Goal: Use online tool/utility: Utilize a website feature to perform a specific function

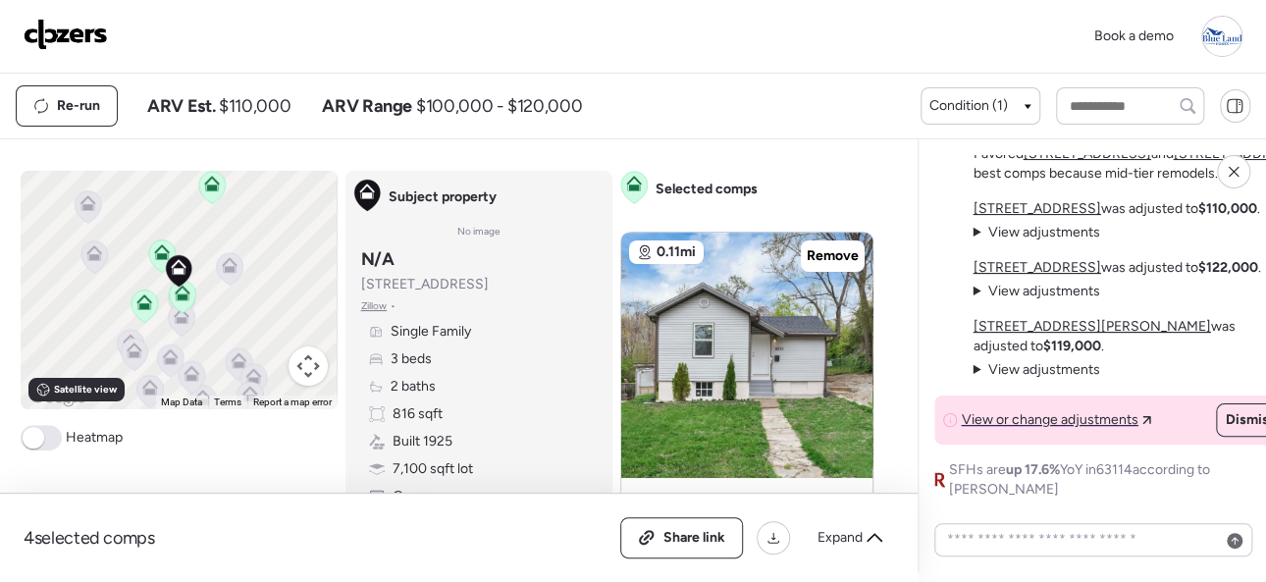
scroll to position [1079, 0]
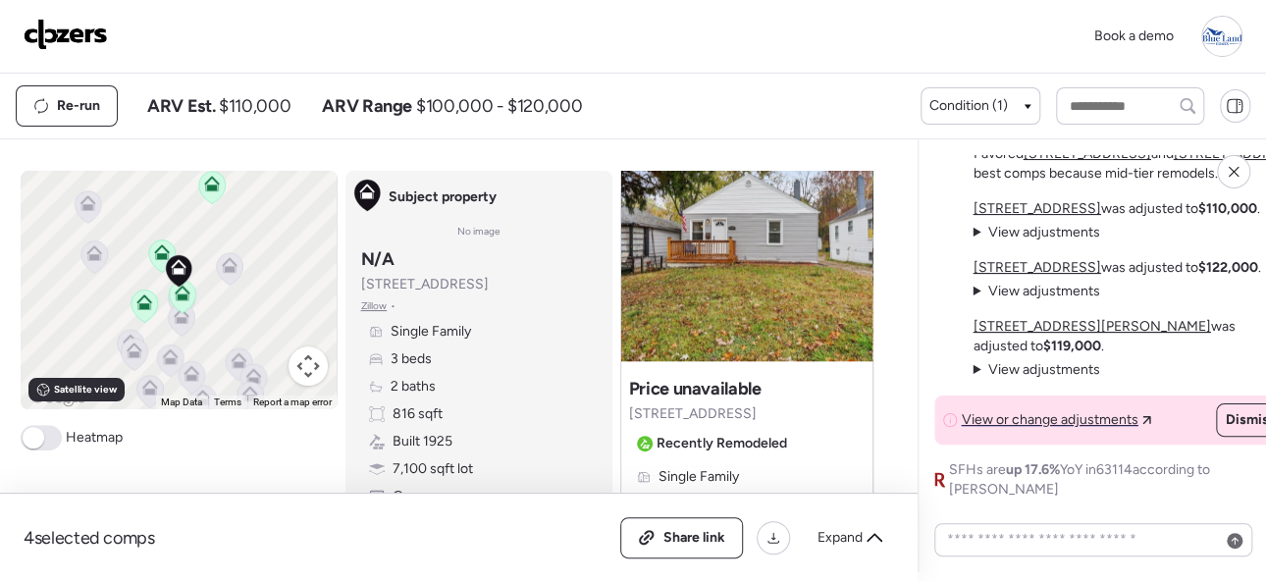
click at [65, 33] on img at bounding box center [66, 34] width 84 height 31
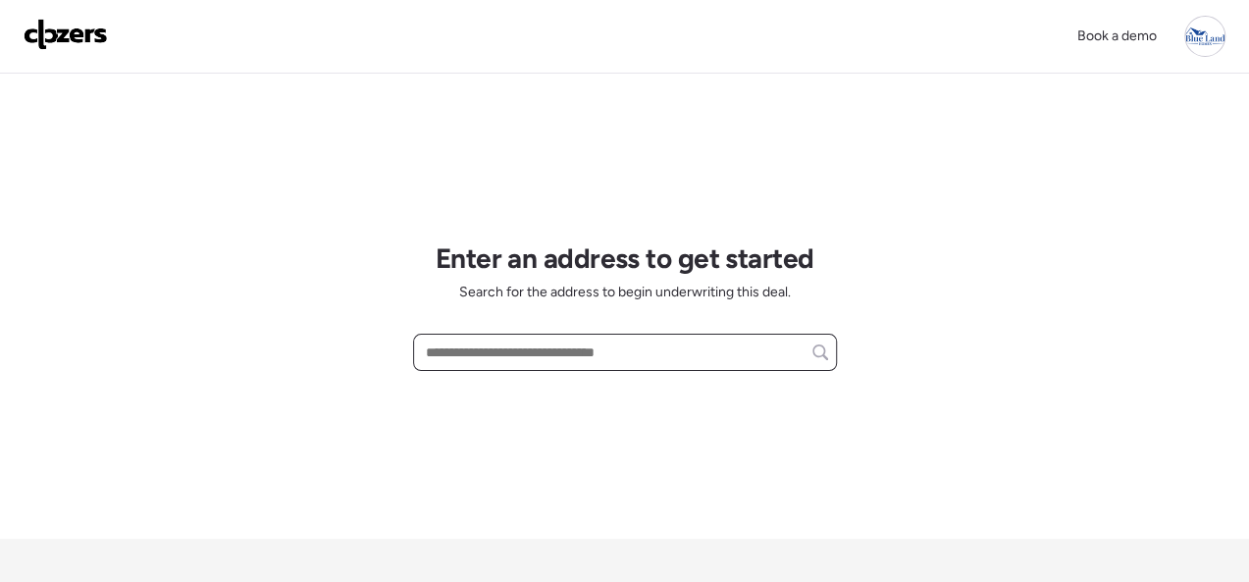
click at [472, 355] on input "text" at bounding box center [625, 352] width 406 height 27
click at [508, 353] on input "text" at bounding box center [625, 352] width 406 height 27
paste input "**********"
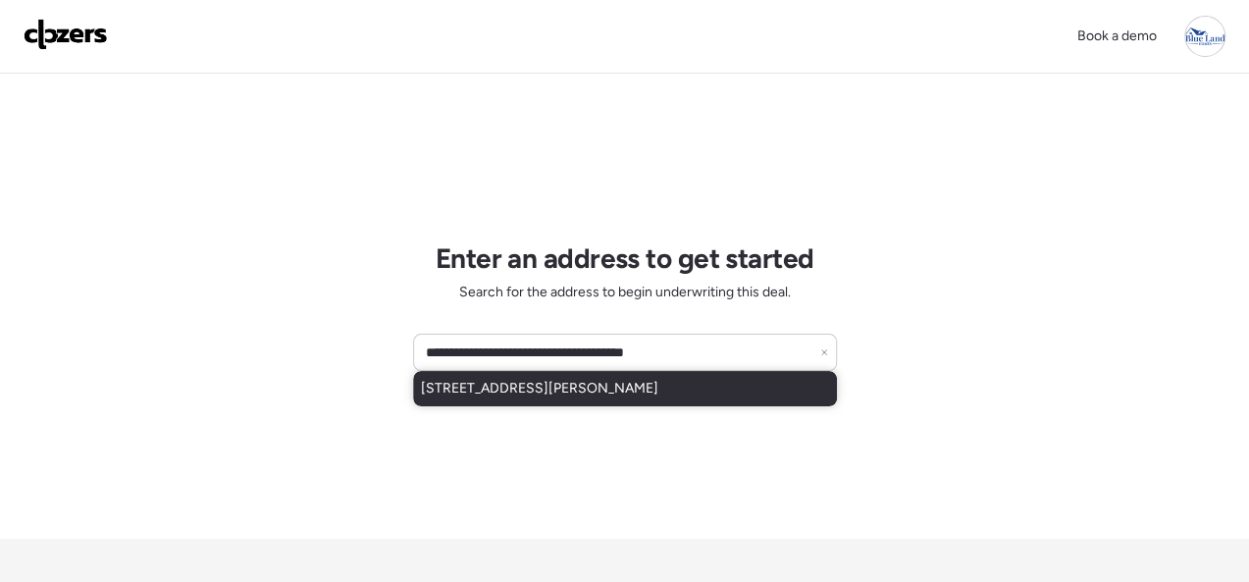
click at [496, 385] on span "1229 Mckinley Ave, Saint Louis, MO, 63119" at bounding box center [539, 389] width 237 height 20
type input "**********"
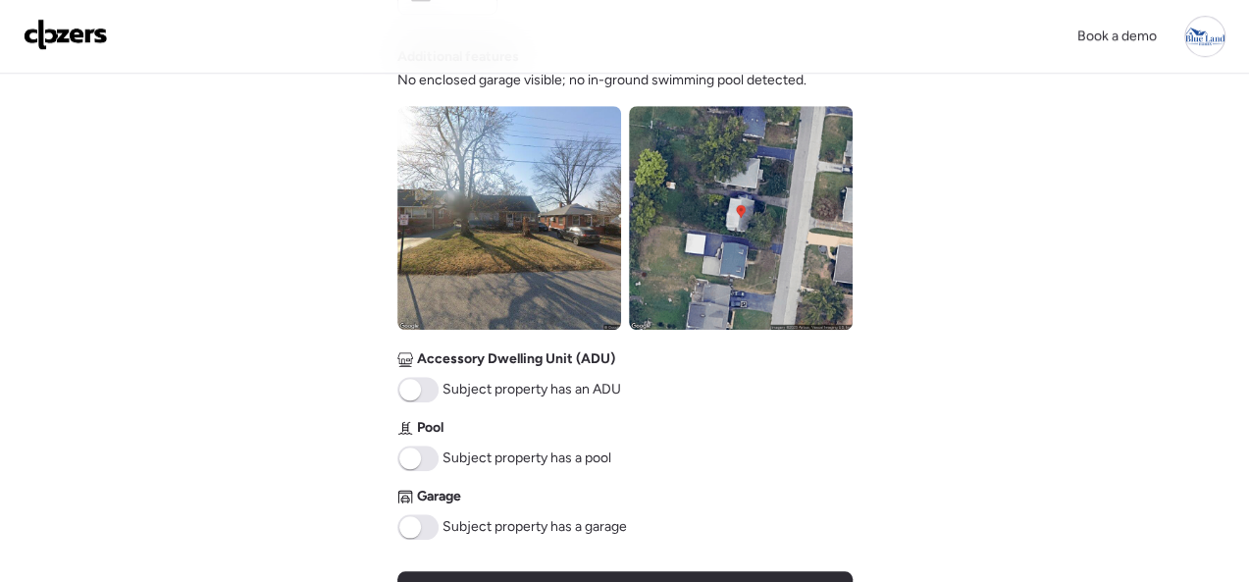
scroll to position [785, 0]
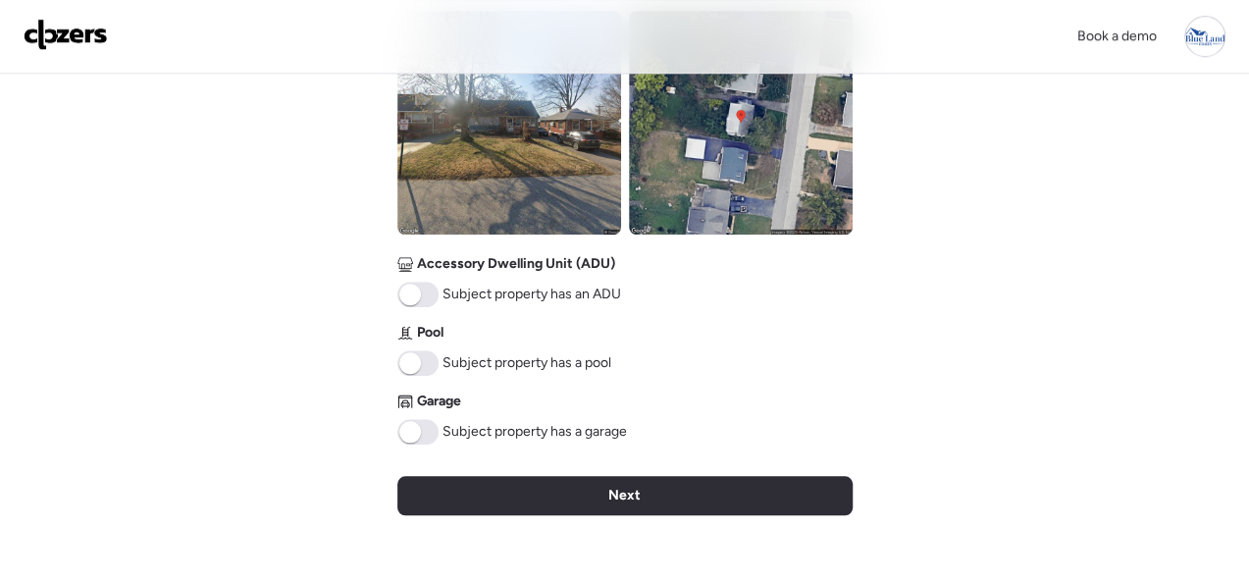
click at [593, 498] on div "Next" at bounding box center [624, 495] width 455 height 39
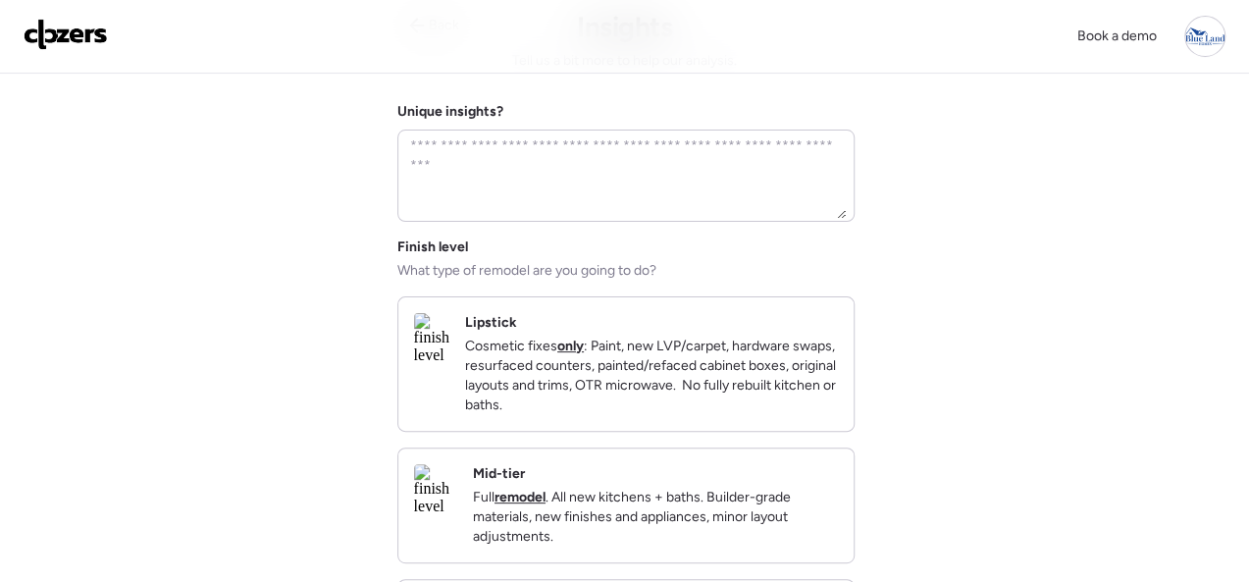
scroll to position [294, 0]
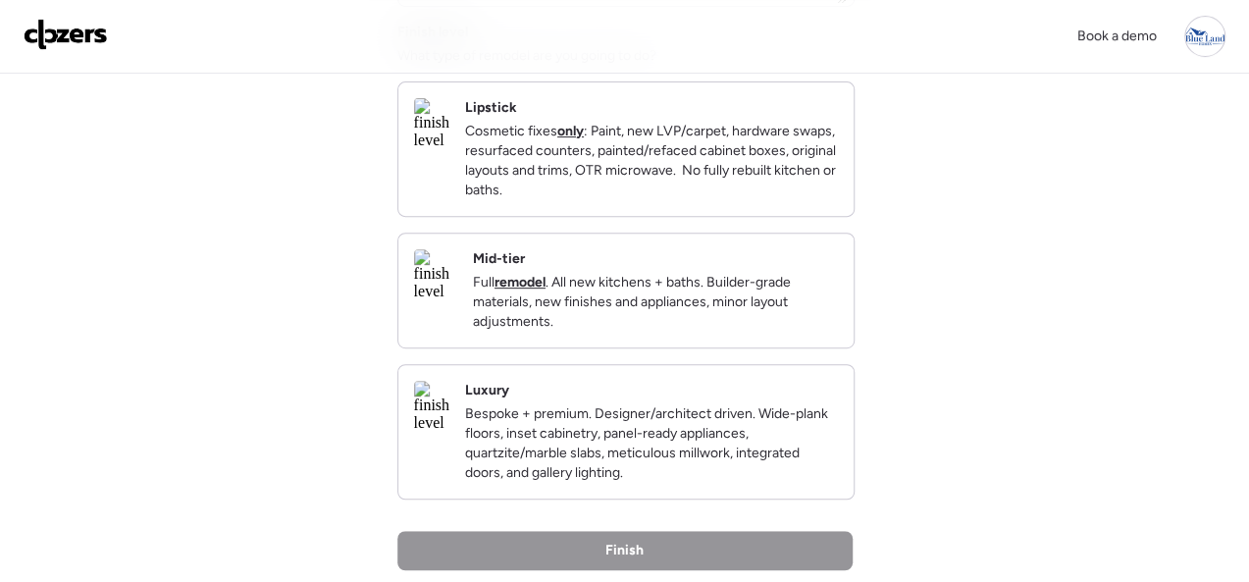
click at [769, 284] on div "Mid-tier Full remodel . All new kitchens + baths. Builder-grade materials, new …" at bounding box center [655, 290] width 365 height 82
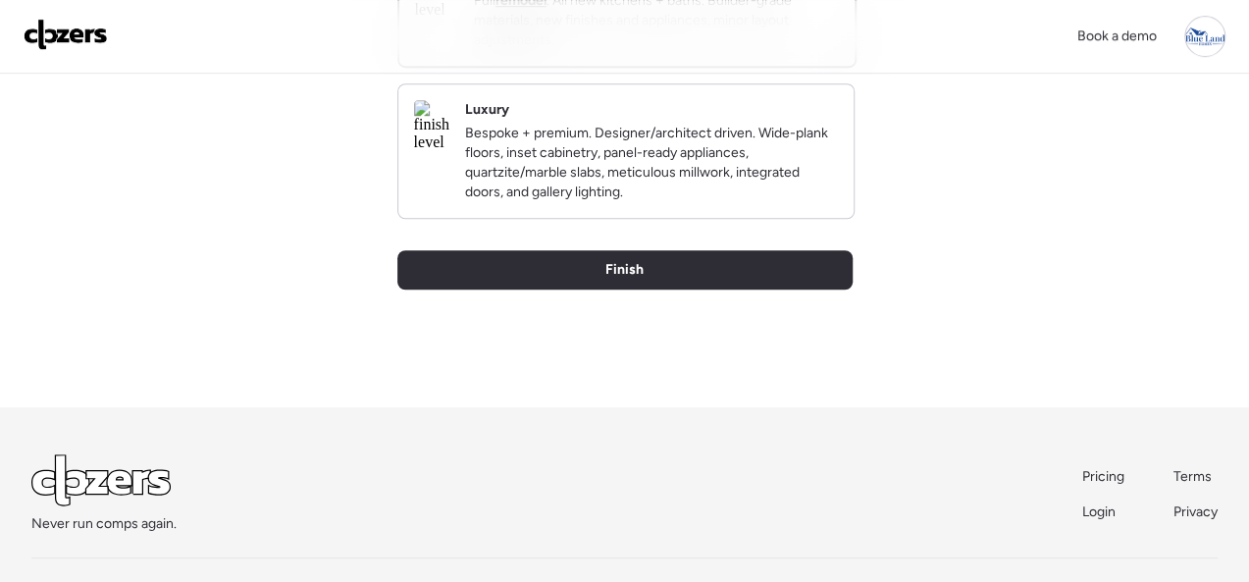
scroll to position [675, 0]
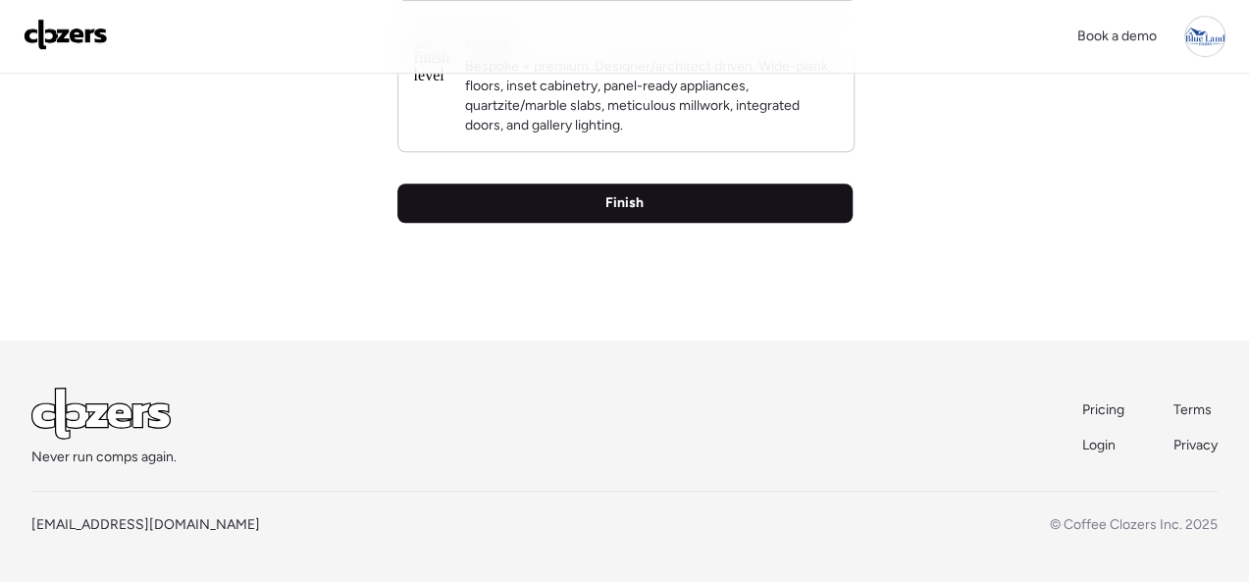
click at [613, 209] on span "Finish" at bounding box center [624, 203] width 38 height 20
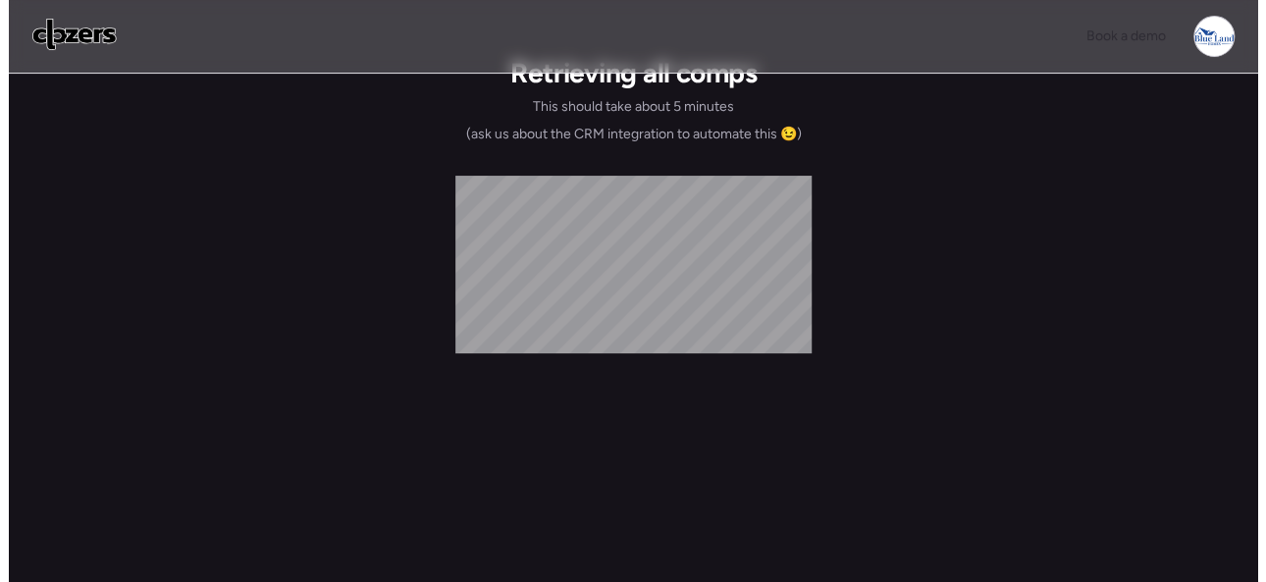
scroll to position [0, 0]
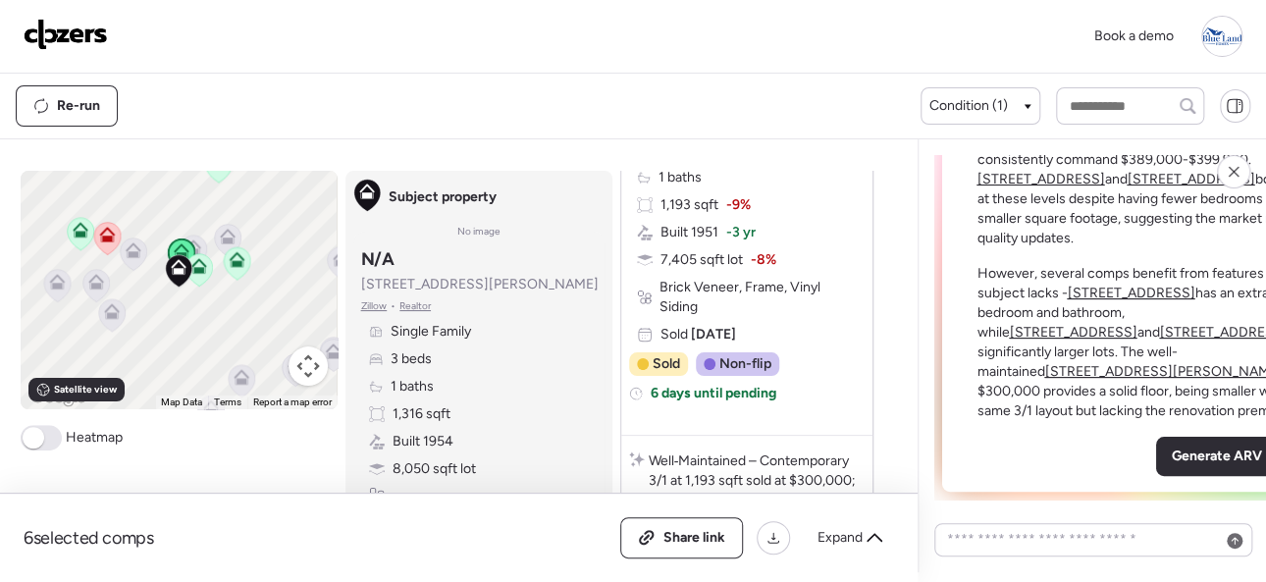
scroll to position [196, 0]
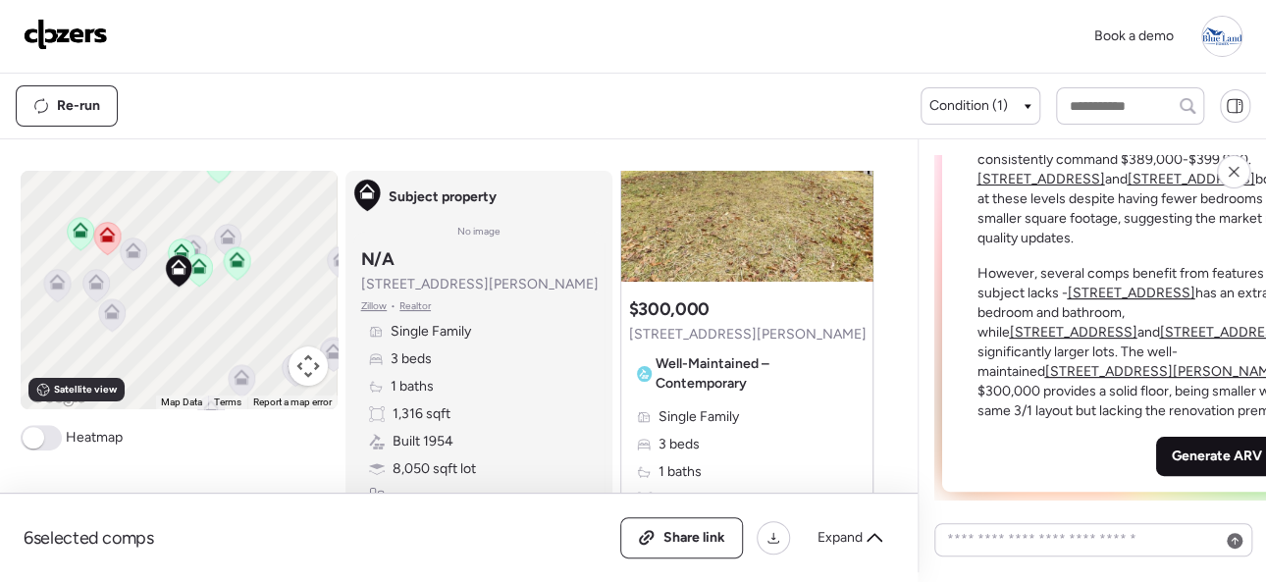
click at [1172, 455] on span "Generate ARV" at bounding box center [1217, 457] width 90 height 20
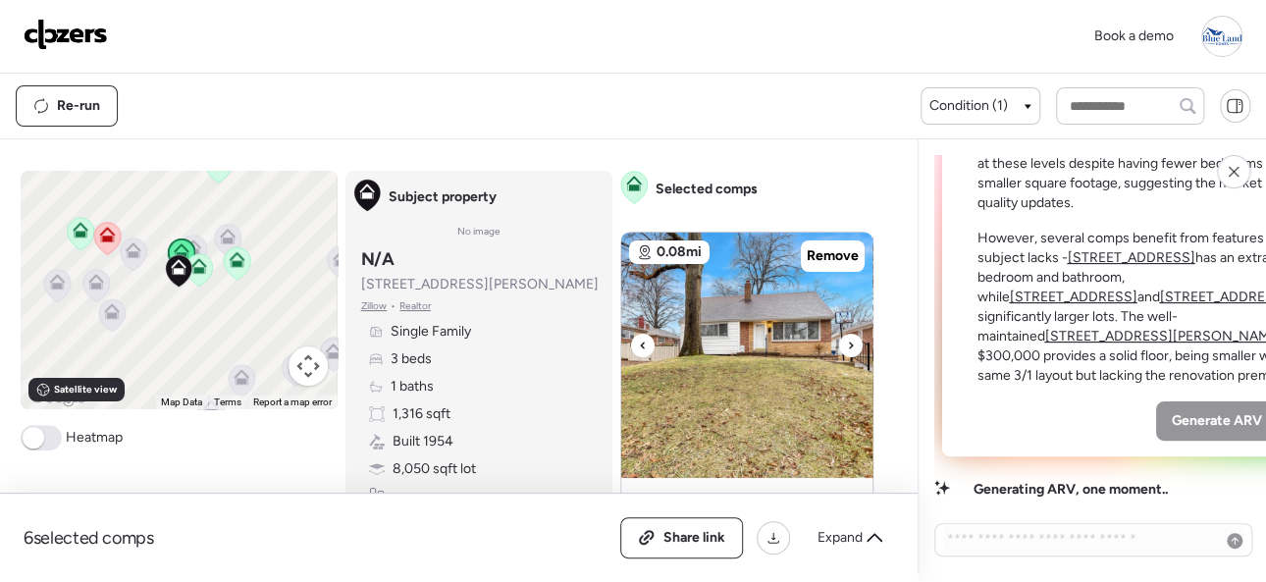
scroll to position [98, 0]
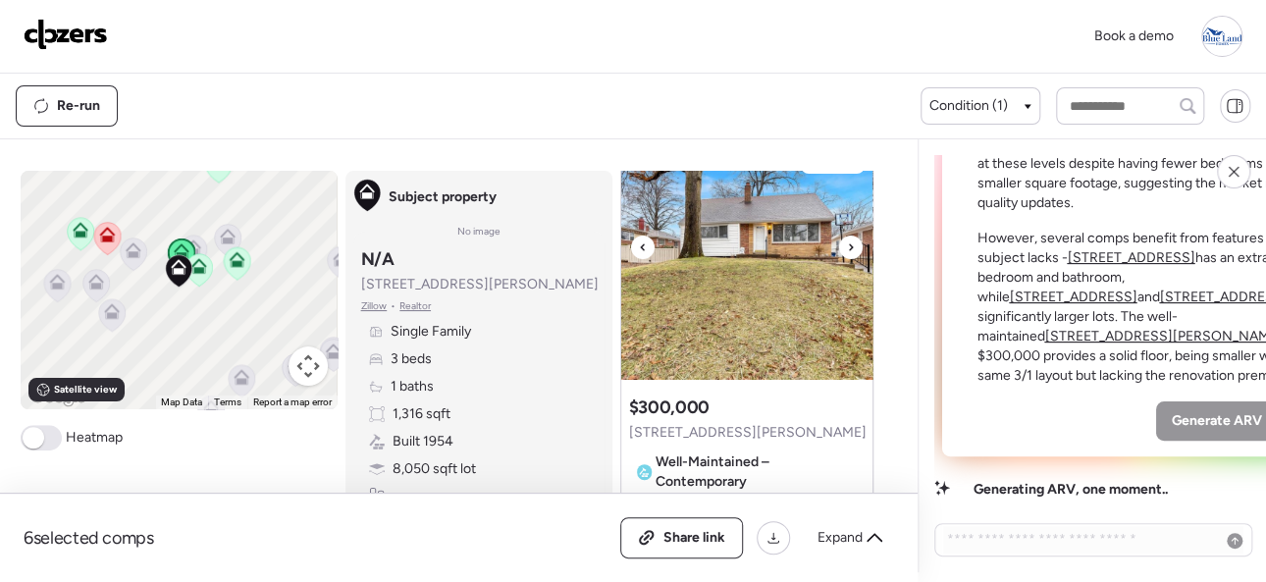
click at [847, 243] on icon at bounding box center [851, 248] width 8 height 24
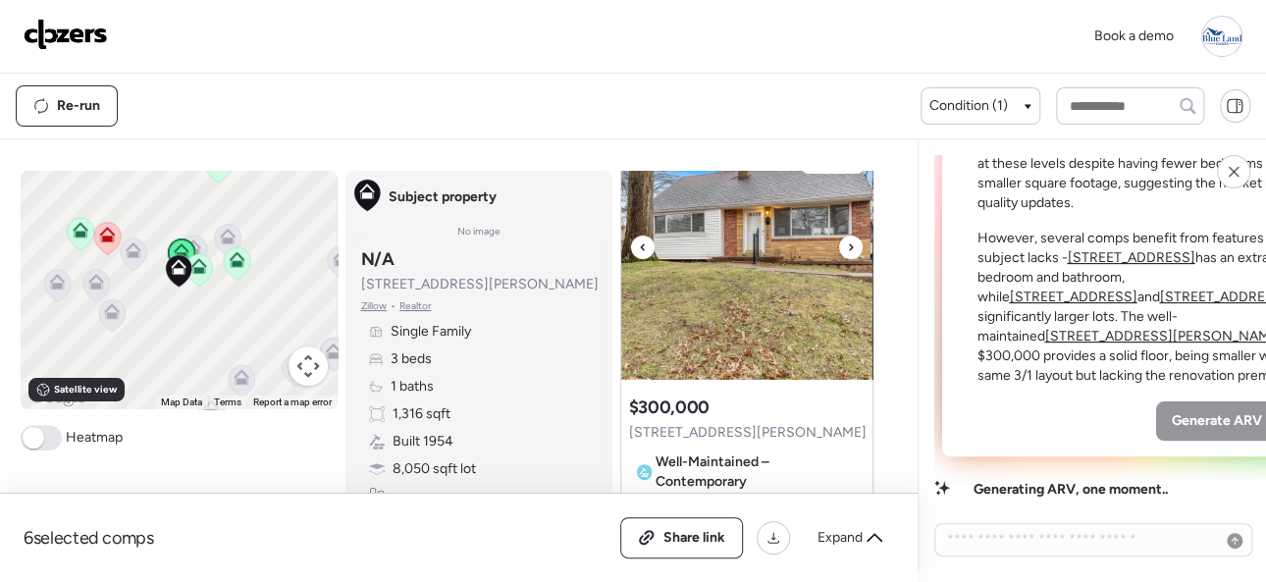
click at [847, 243] on icon at bounding box center [851, 248] width 8 height 24
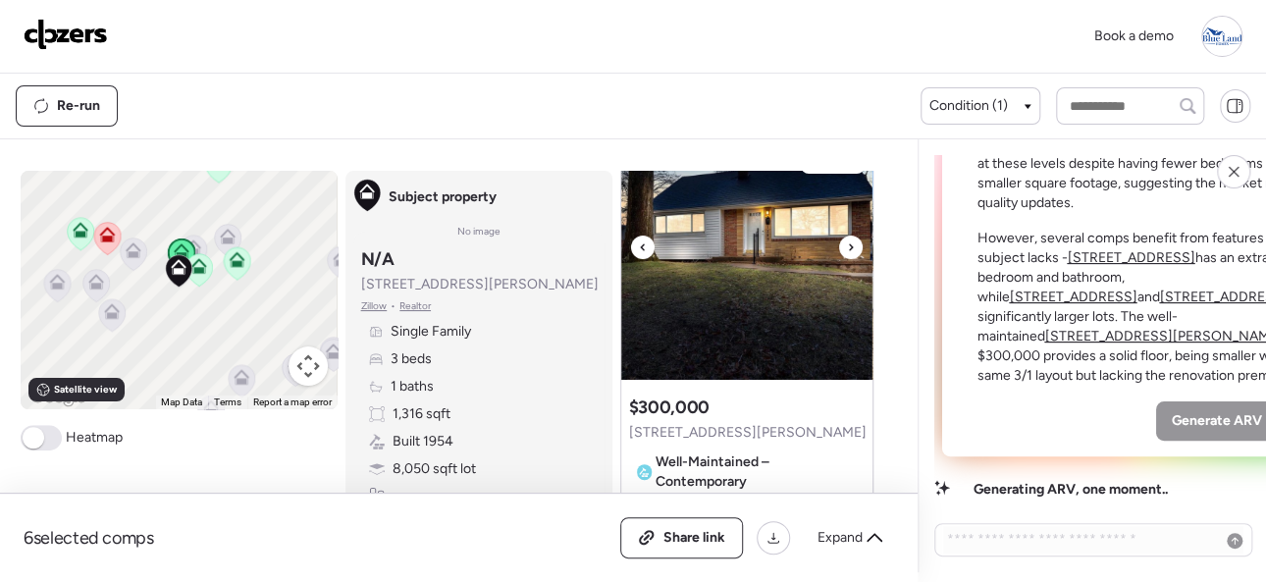
click at [847, 243] on icon at bounding box center [851, 248] width 8 height 24
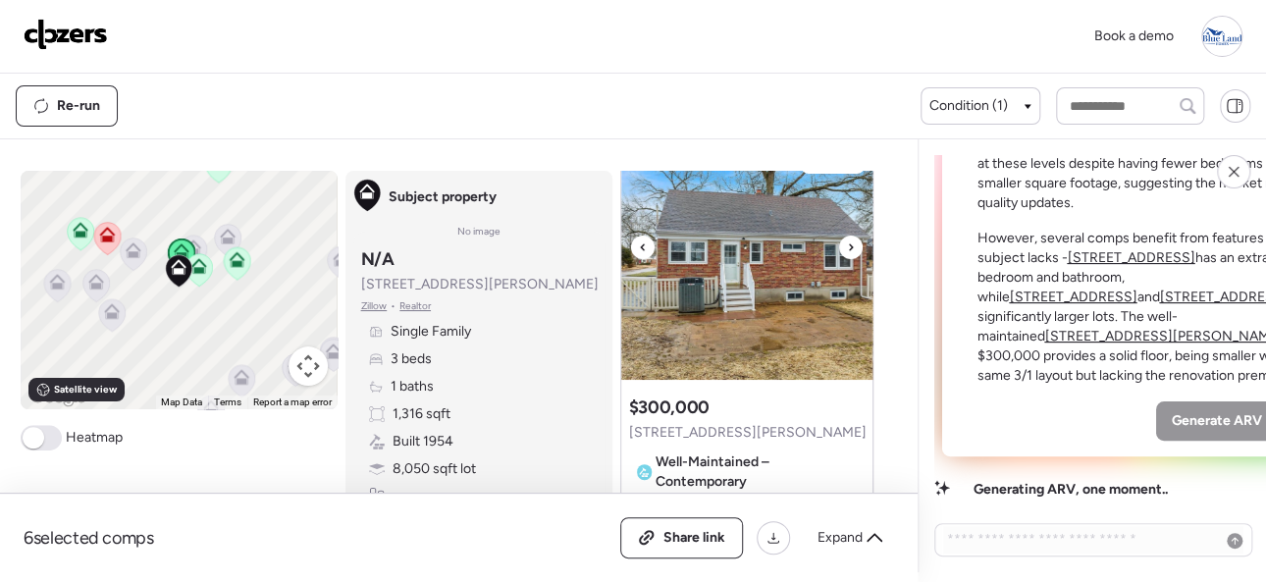
click at [847, 243] on icon at bounding box center [851, 248] width 8 height 24
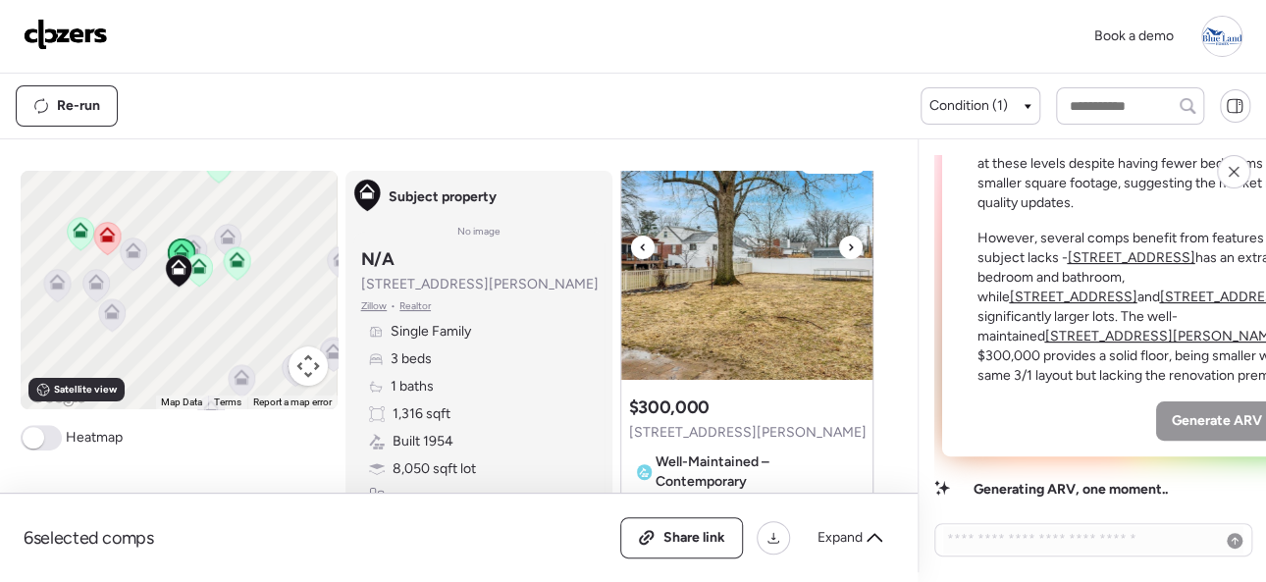
click at [847, 243] on icon at bounding box center [851, 248] width 8 height 24
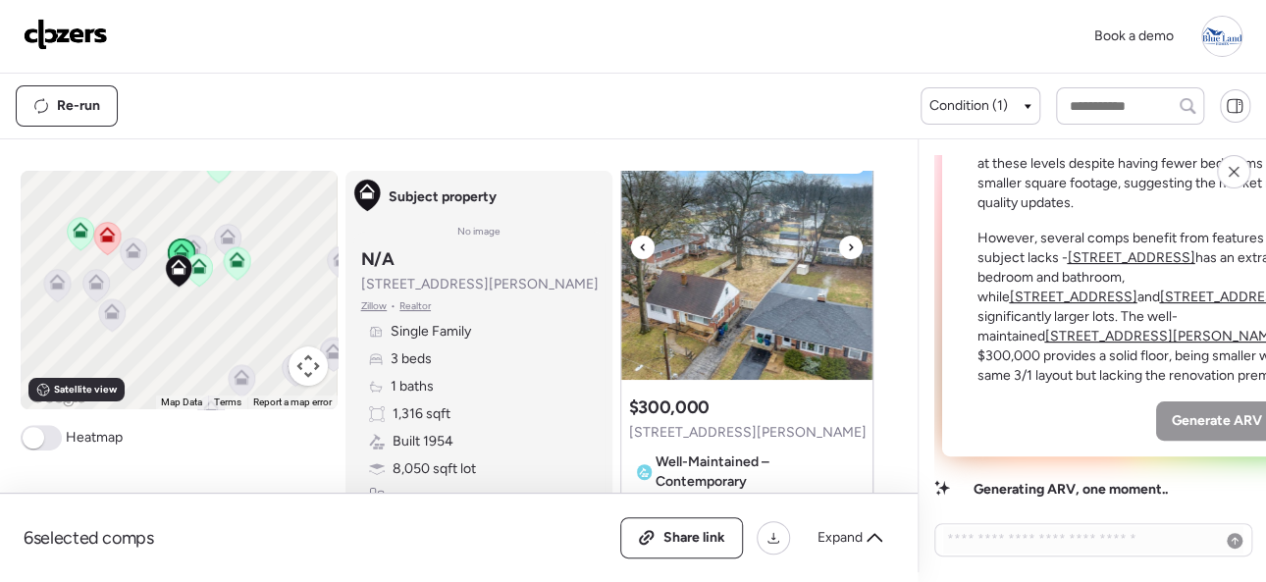
click at [847, 243] on icon at bounding box center [851, 248] width 8 height 24
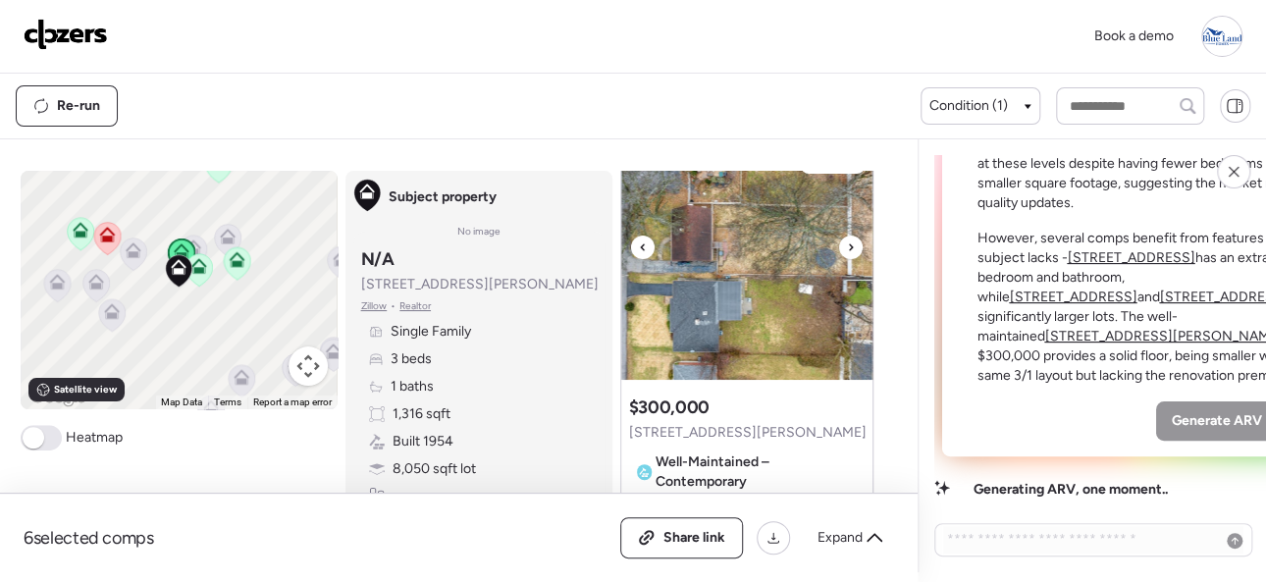
click at [847, 243] on icon at bounding box center [851, 248] width 8 height 24
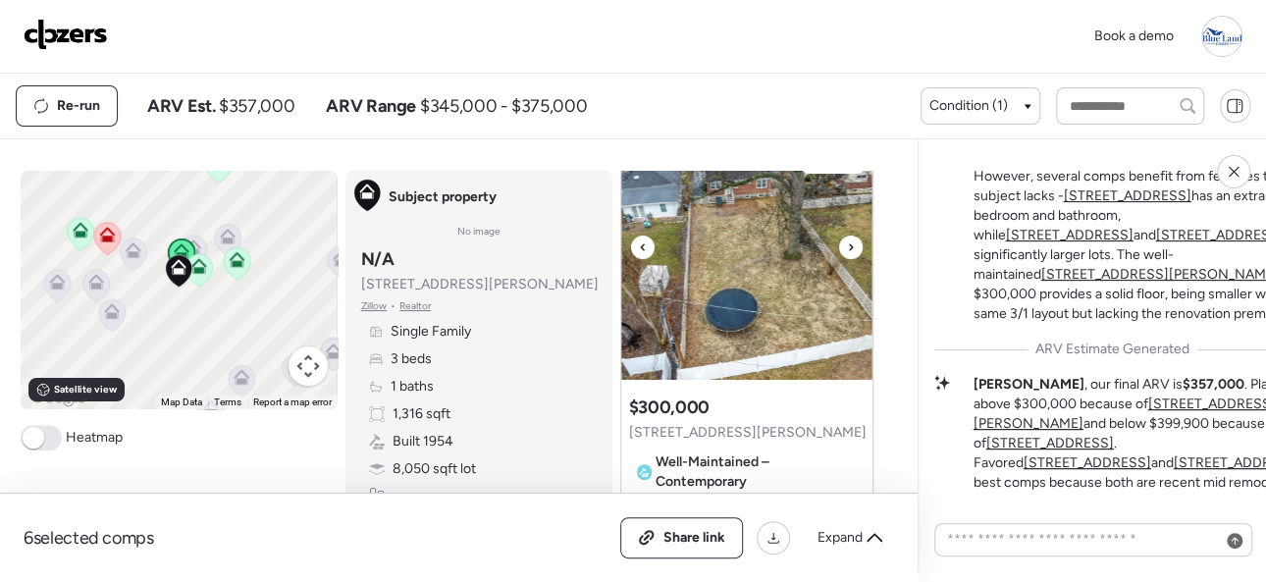
click at [847, 244] on icon at bounding box center [851, 248] width 8 height 24
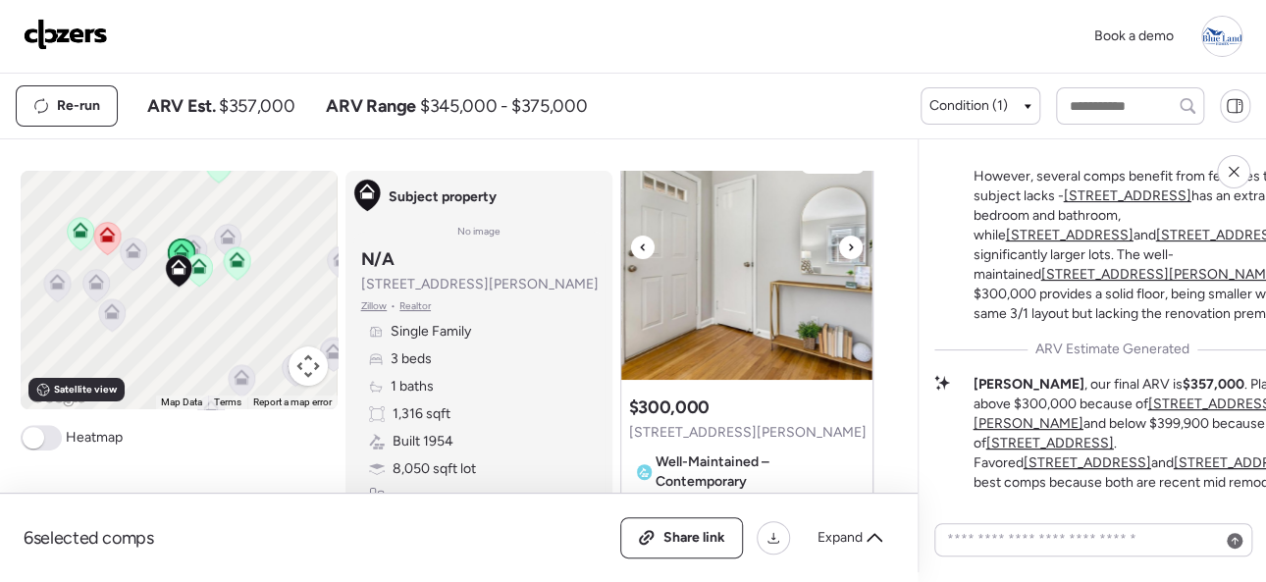
click at [847, 244] on icon at bounding box center [851, 248] width 8 height 24
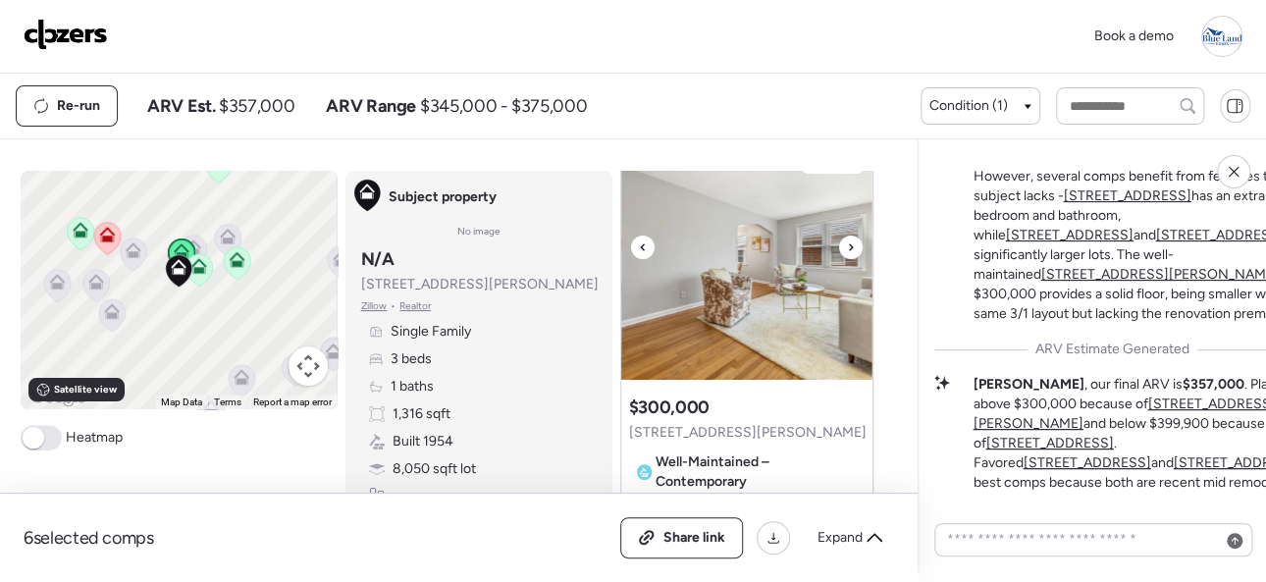
click at [847, 244] on icon at bounding box center [851, 248] width 8 height 24
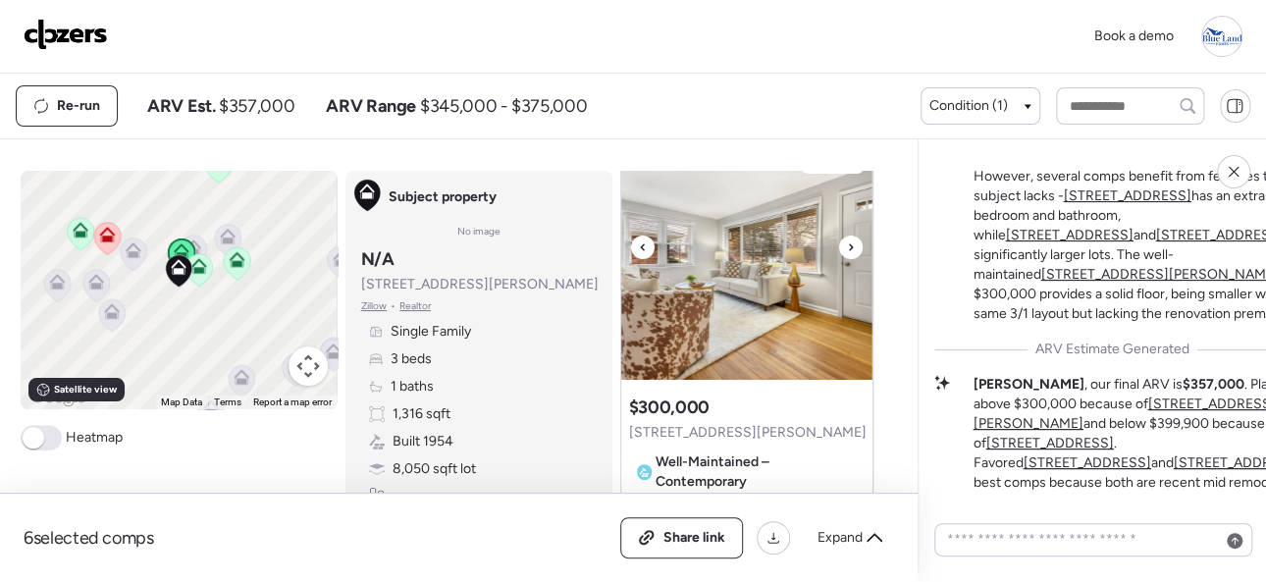
click at [847, 244] on icon at bounding box center [851, 248] width 8 height 24
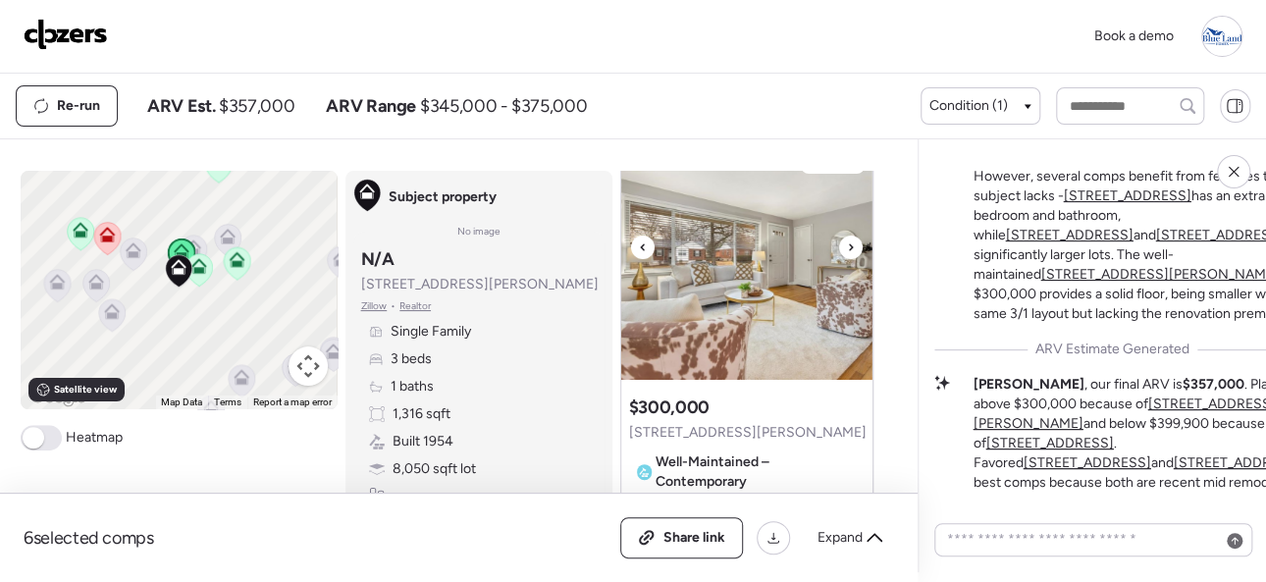
click at [847, 244] on icon at bounding box center [851, 248] width 8 height 24
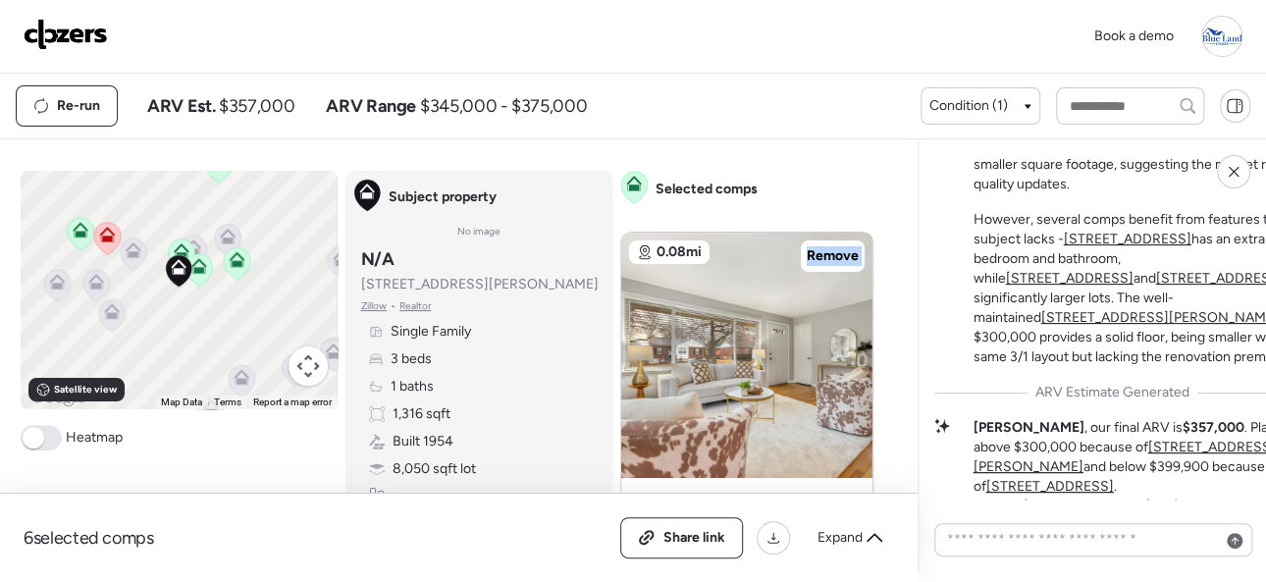
scroll to position [-393, 0]
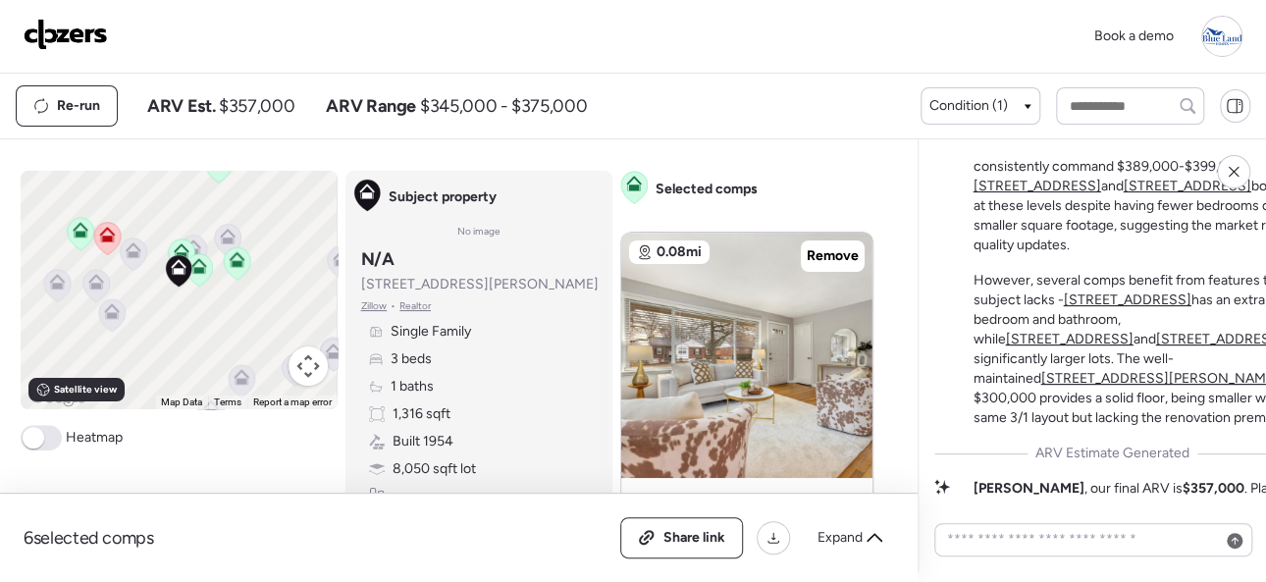
click at [353, 37] on div "Book a demo" at bounding box center [633, 36] width 1219 height 41
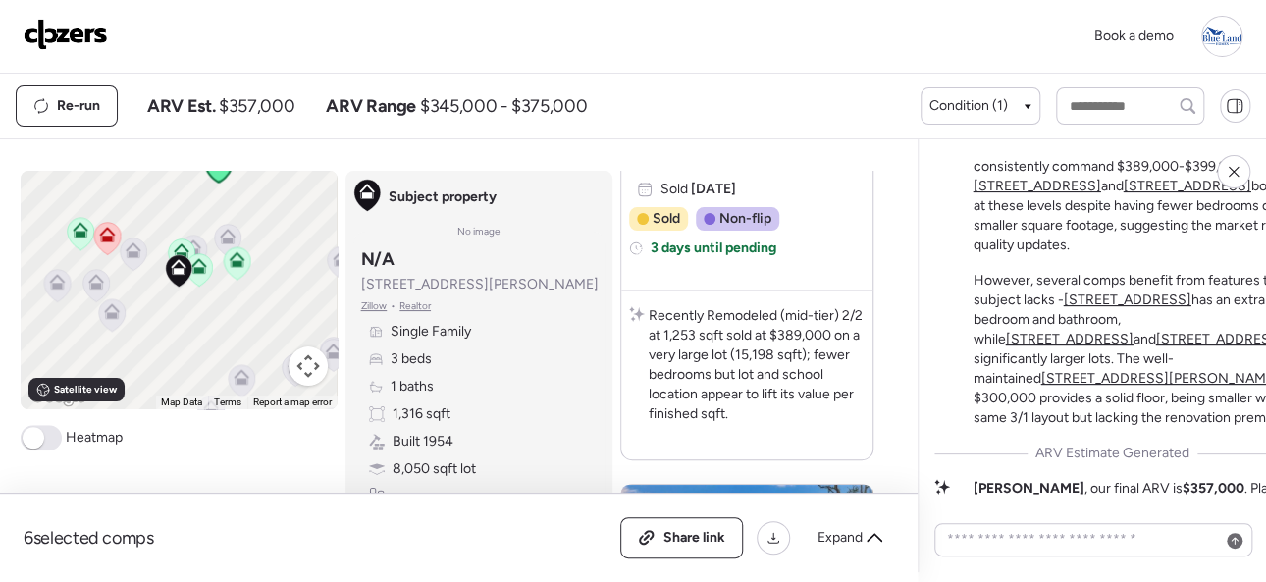
scroll to position [3533, 0]
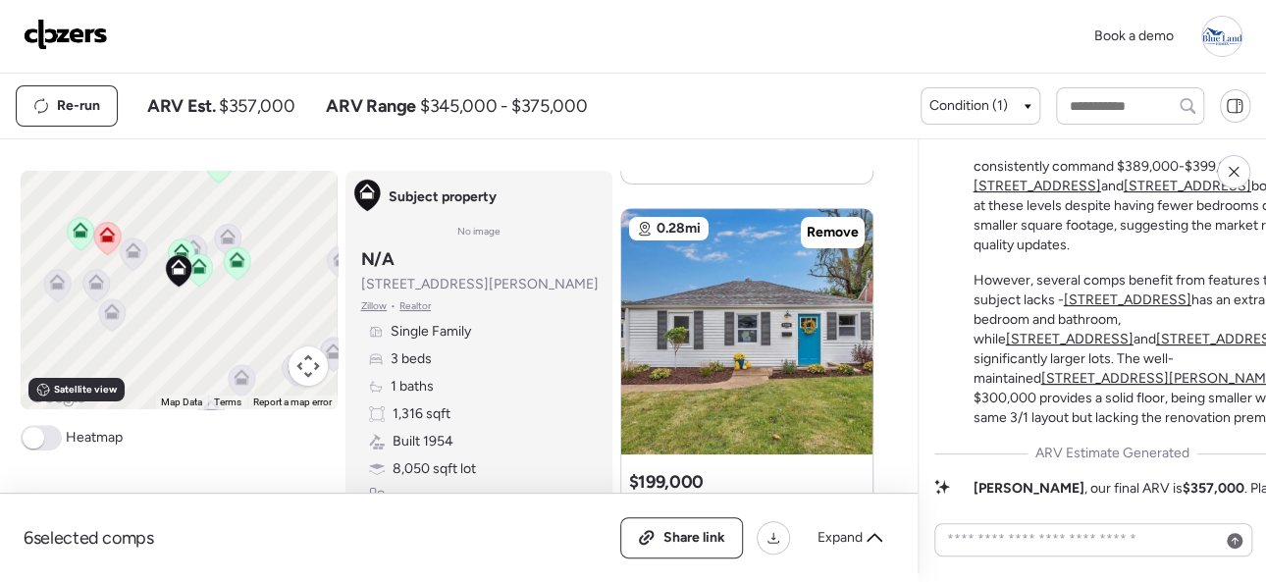
click at [245, 43] on div "Book a demo" at bounding box center [633, 36] width 1219 height 41
